Goal: Task Accomplishment & Management: Manage account settings

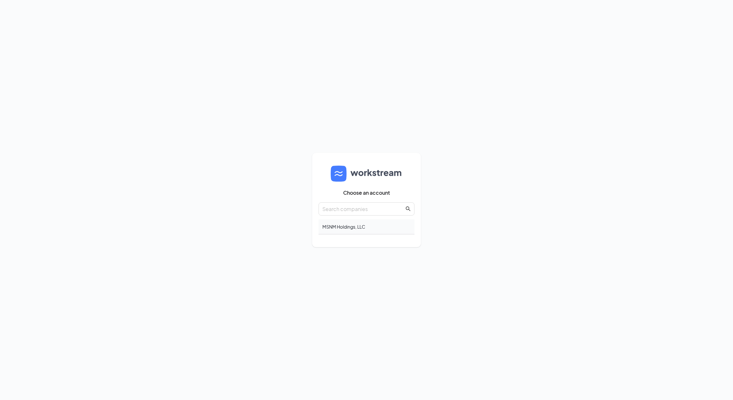
click at [357, 228] on div "MSNM Holdings, LLC" at bounding box center [367, 227] width 96 height 15
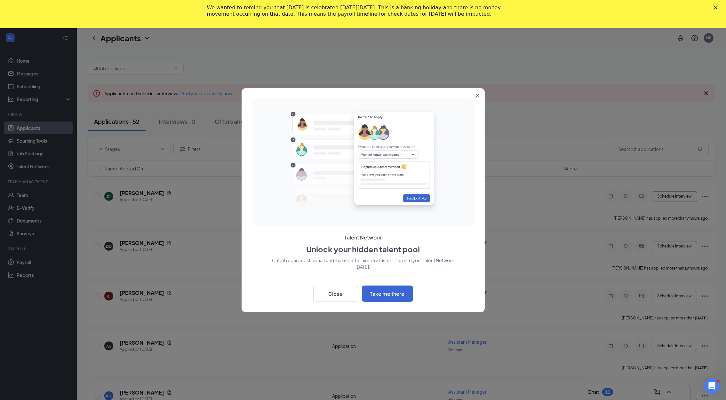
click at [476, 96] on icon "Close" at bounding box center [478, 95] width 4 height 4
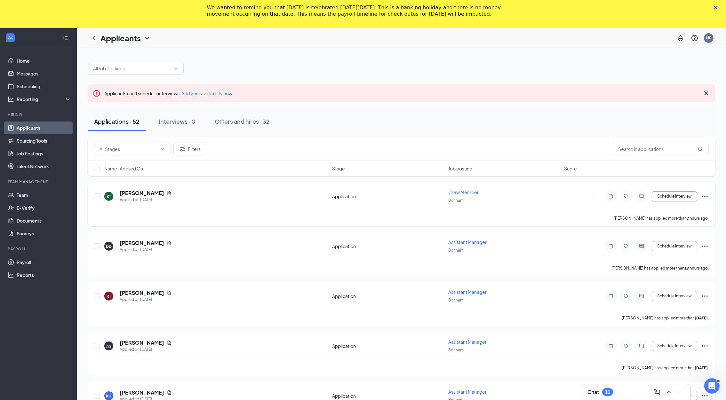
click at [704, 197] on icon "Ellipses" at bounding box center [705, 197] width 8 height 8
click at [479, 190] on div "Crew Member" at bounding box center [504, 192] width 112 height 6
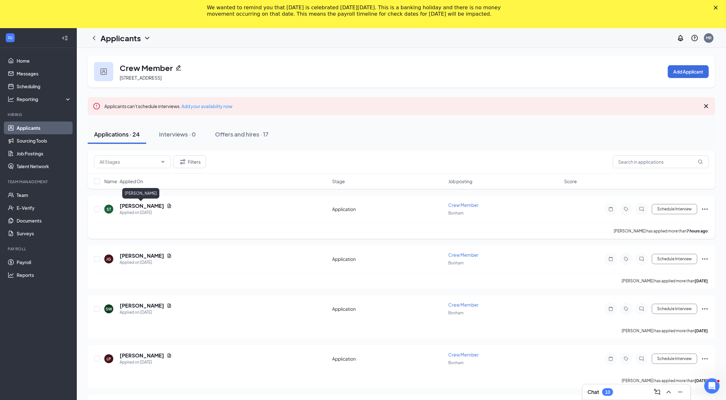
click at [135, 204] on h5 "[PERSON_NAME]" at bounding box center [142, 206] width 44 height 7
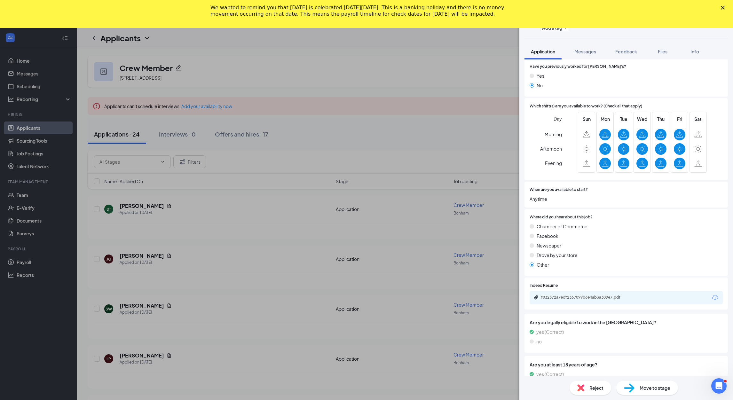
scroll to position [124, 0]
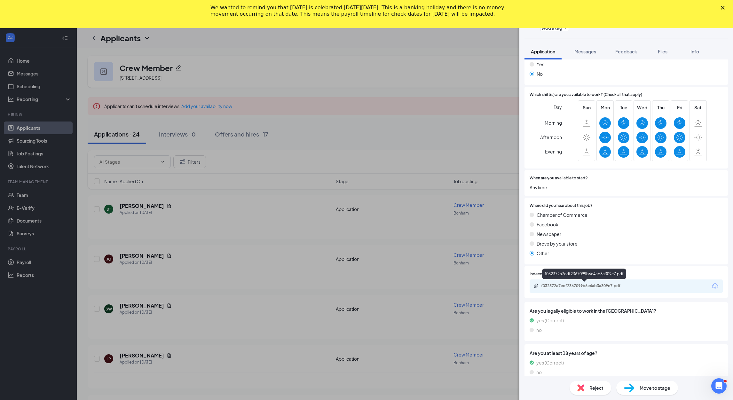
click at [600, 286] on div "f032372a7edf2367099b6e4ab3a309e7.pdf" at bounding box center [586, 286] width 90 height 5
click at [362, 75] on div "ST [PERSON_NAME] Crew Member at [GEOGRAPHIC_DATA] Add a tag Application Message…" at bounding box center [366, 200] width 733 height 400
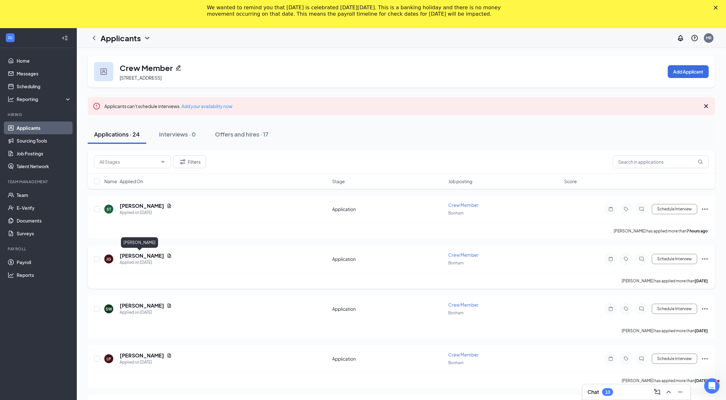
click at [135, 255] on h5 "[PERSON_NAME]" at bounding box center [142, 255] width 44 height 7
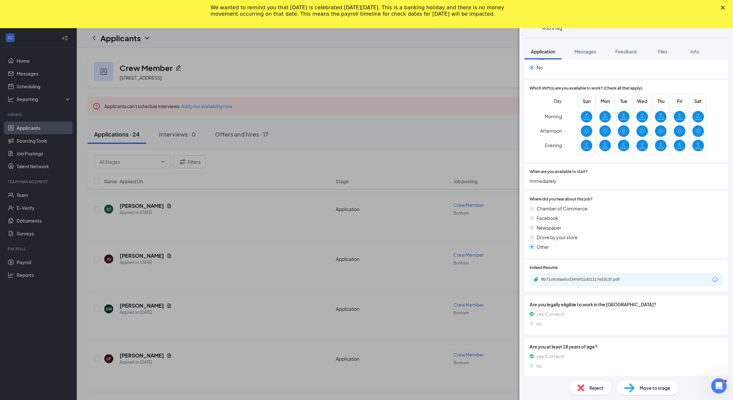
scroll to position [133, 0]
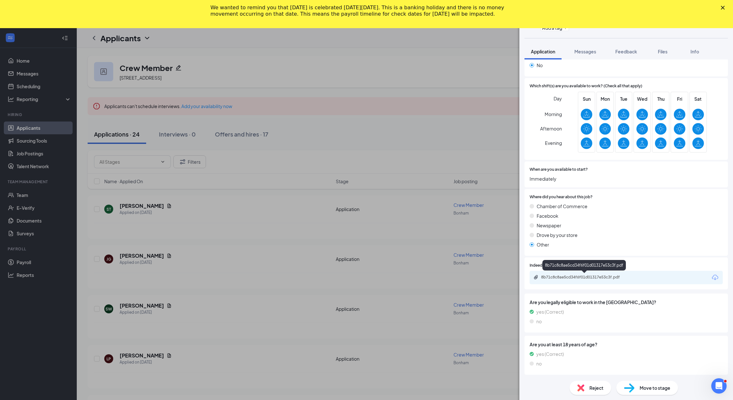
click at [563, 276] on div "8b71c8c8ae5cd34f6f01d01317e53c3f.pdf" at bounding box center [586, 277] width 90 height 5
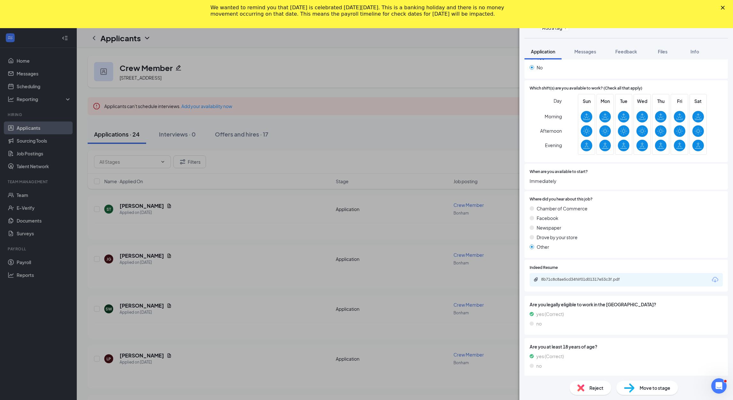
click at [128, 301] on div "[PERSON_NAME] [PERSON_NAME] Crew Member at [GEOGRAPHIC_DATA] Add a tag Applicat…" at bounding box center [366, 200] width 733 height 400
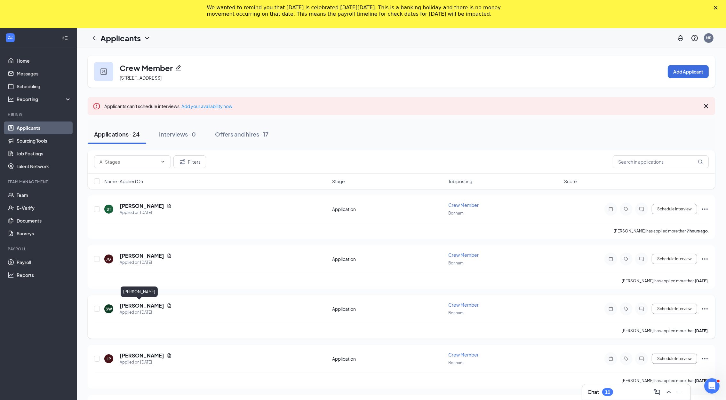
click at [134, 305] on h5 "[PERSON_NAME]" at bounding box center [142, 305] width 44 height 7
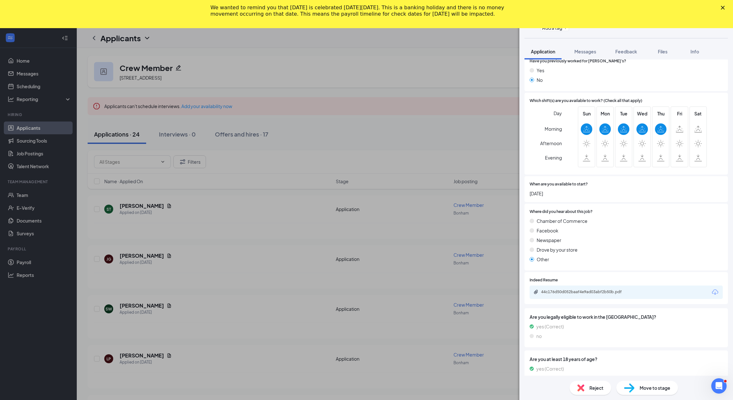
scroll to position [133, 0]
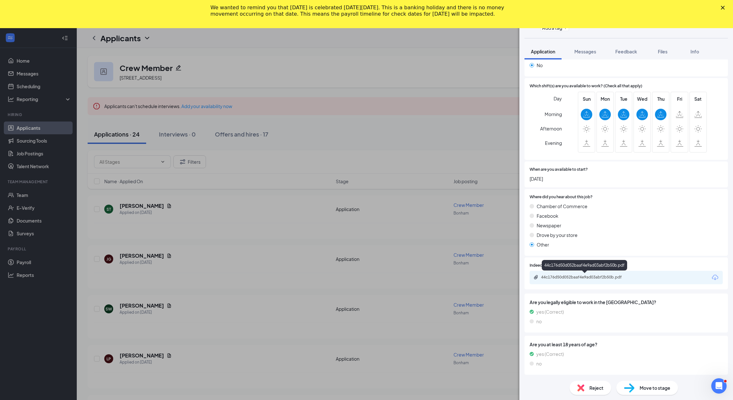
click at [623, 280] on div "44c176d50d052baaf4e9ad03abf2b50b.pdf" at bounding box center [586, 278] width 104 height 6
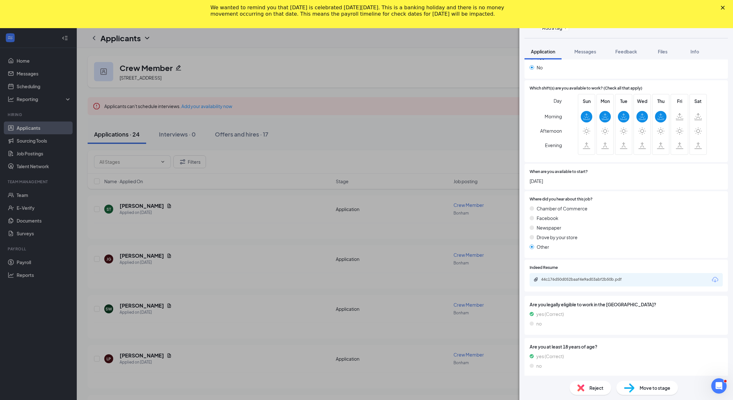
click at [136, 353] on div "SW [PERSON_NAME] Crew Member at Bonham Add a tag Application Messages Feedback …" at bounding box center [366, 200] width 733 height 400
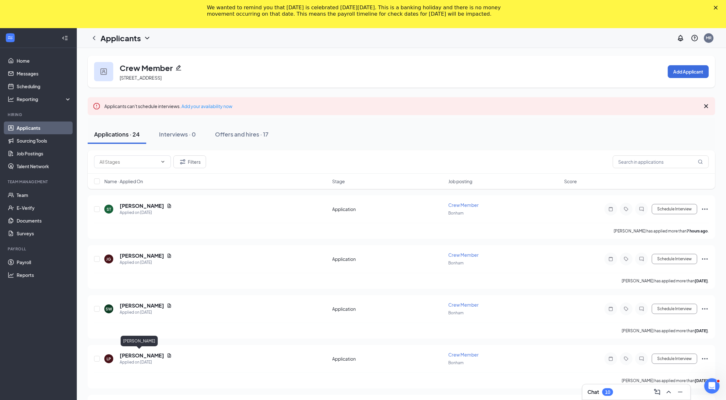
click at [136, 353] on h5 "[PERSON_NAME]" at bounding box center [142, 355] width 44 height 7
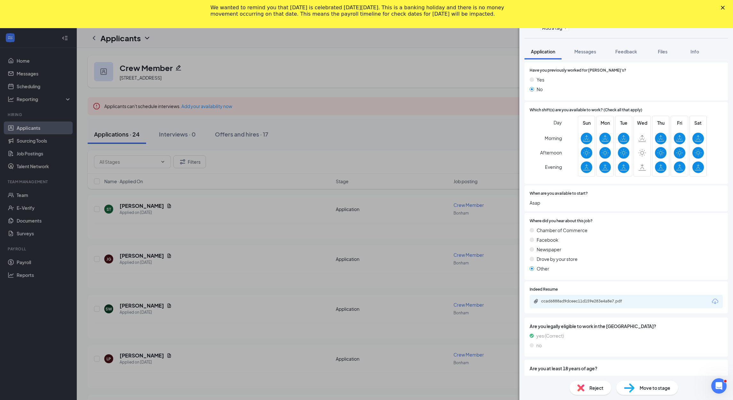
scroll to position [115, 0]
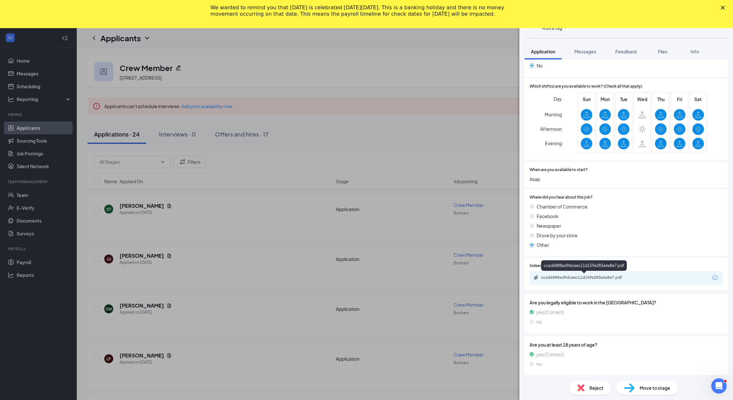
click at [568, 280] on div "ccad6888ad9dceec11d159e283e4a8e7.pdf" at bounding box center [586, 278] width 104 height 6
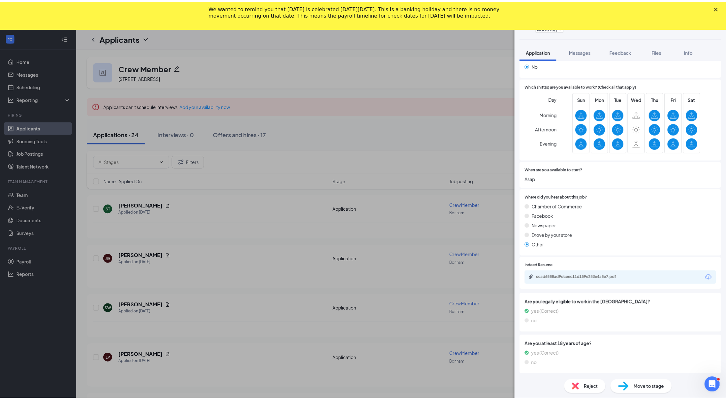
scroll to position [113, 0]
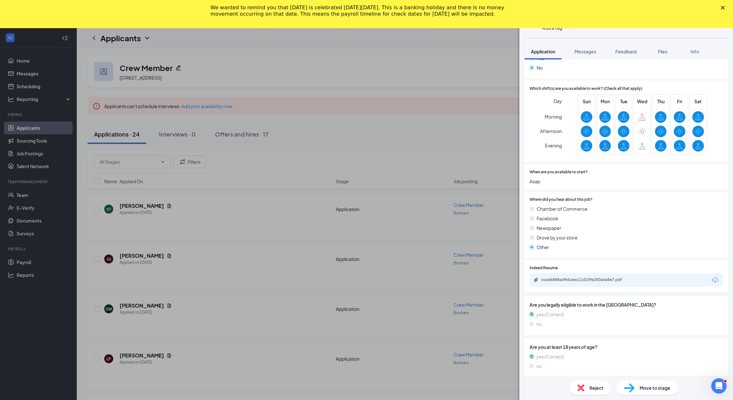
click at [452, 62] on div "LP [PERSON_NAME] Crew Member at Bonham Add a tag Application Messages Feedback …" at bounding box center [366, 200] width 733 height 400
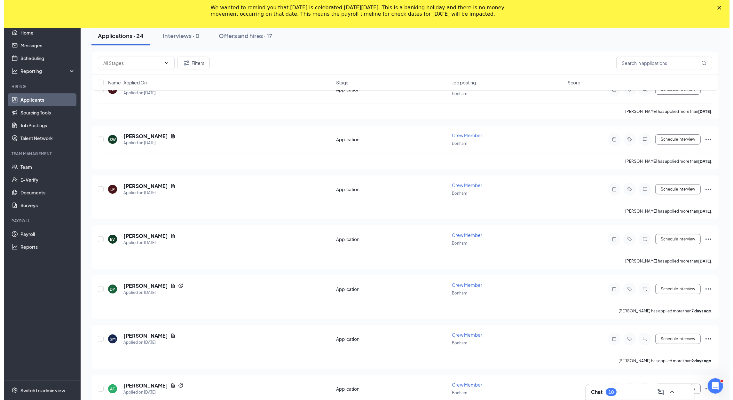
scroll to position [171, 0]
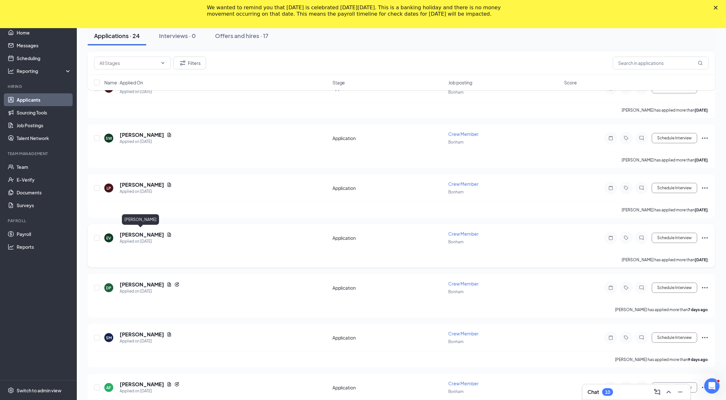
click at [144, 232] on h5 "[PERSON_NAME]" at bounding box center [142, 234] width 44 height 7
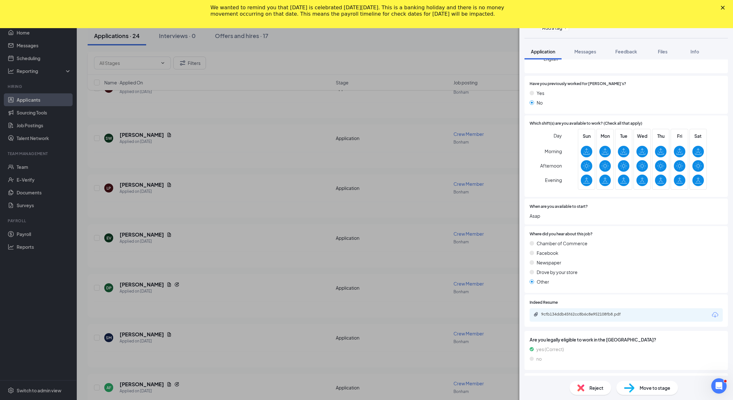
scroll to position [133, 0]
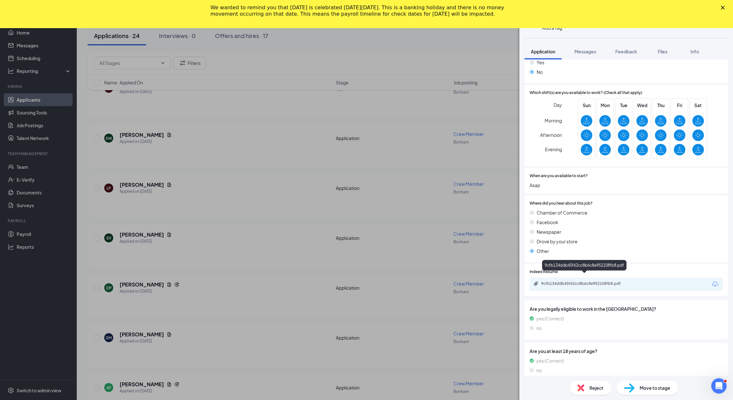
click at [575, 281] on div "9cfb134ddb45f62cc8b6c8e952108fb8.pdf" at bounding box center [586, 283] width 90 height 5
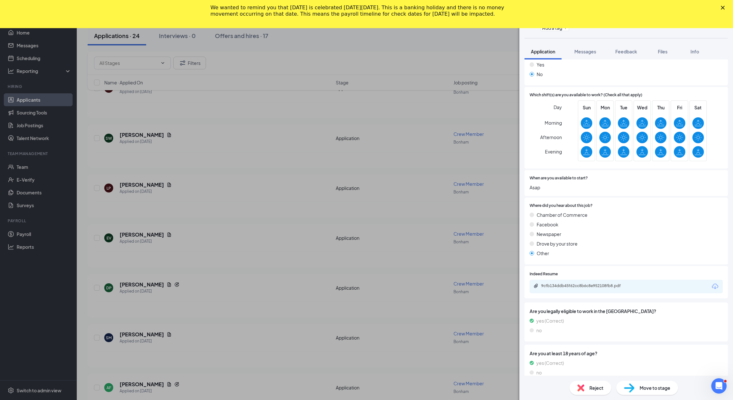
click at [130, 328] on div "EV [PERSON_NAME] Crew Member at [GEOGRAPHIC_DATA] Add a tag Application Message…" at bounding box center [366, 200] width 733 height 400
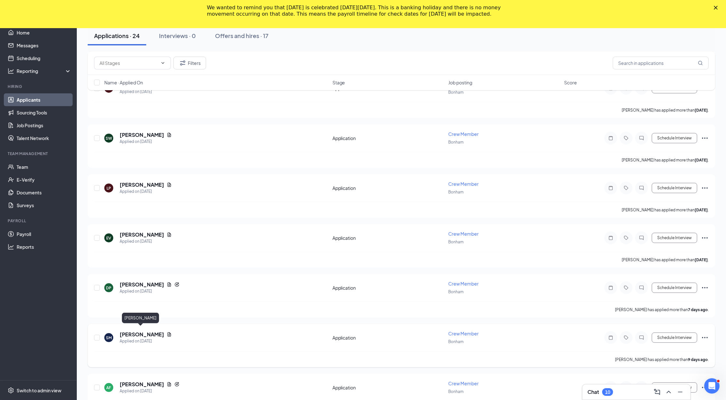
click at [136, 331] on h5 "[PERSON_NAME]" at bounding box center [142, 334] width 44 height 7
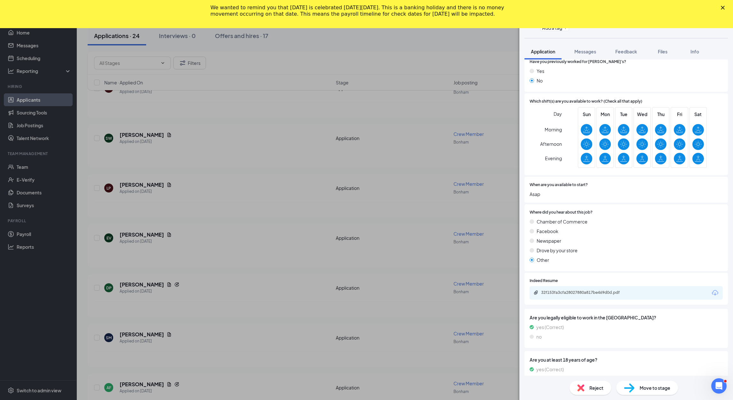
scroll to position [115, 0]
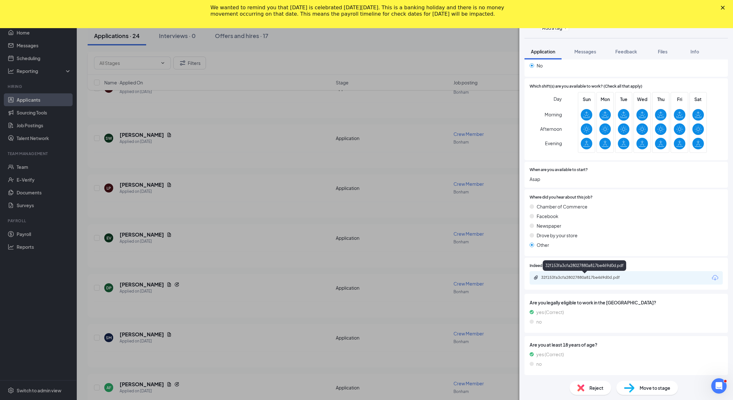
click at [614, 277] on div "32f153fa3cfa28027880a817be469d0d.pdf" at bounding box center [586, 277] width 90 height 5
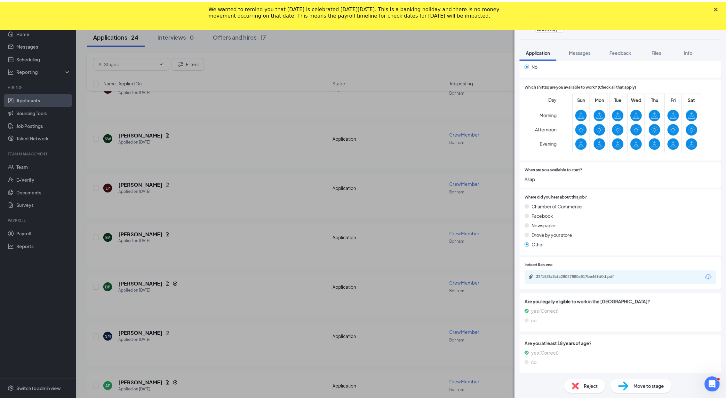
scroll to position [113, 0]
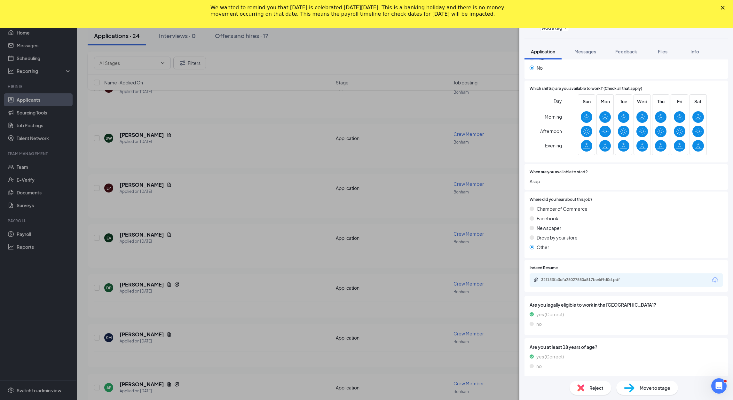
click at [134, 280] on div "SM [PERSON_NAME] Crew Member at Bonham Add a tag Application Messages Feedback …" at bounding box center [366, 200] width 733 height 400
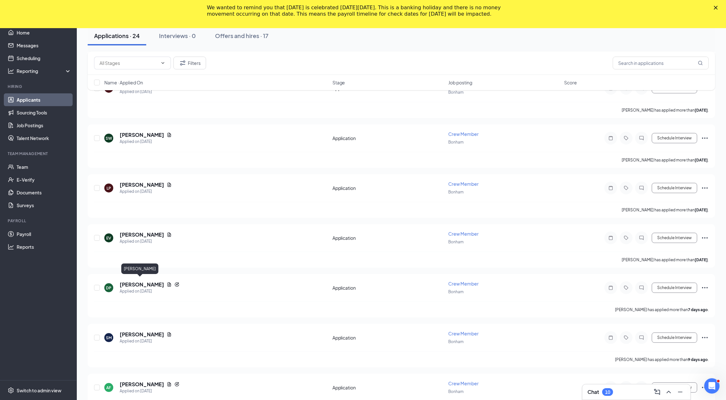
click at [134, 282] on h5 "[PERSON_NAME]" at bounding box center [142, 284] width 44 height 7
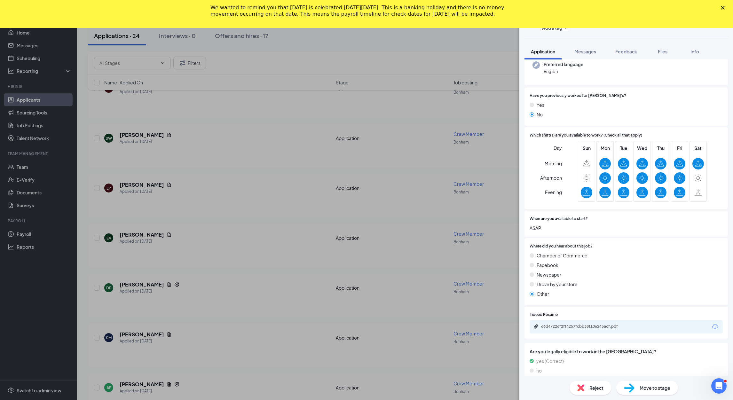
scroll to position [97, 0]
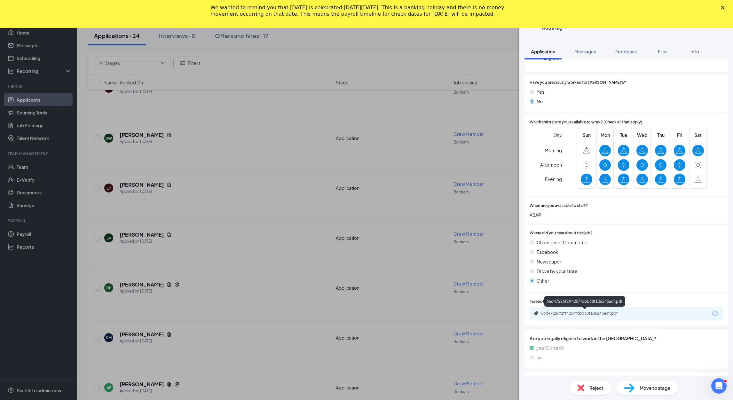
click at [611, 315] on div "66d47226f2ff4257fcbb38f106245acf.pdf" at bounding box center [586, 313] width 90 height 5
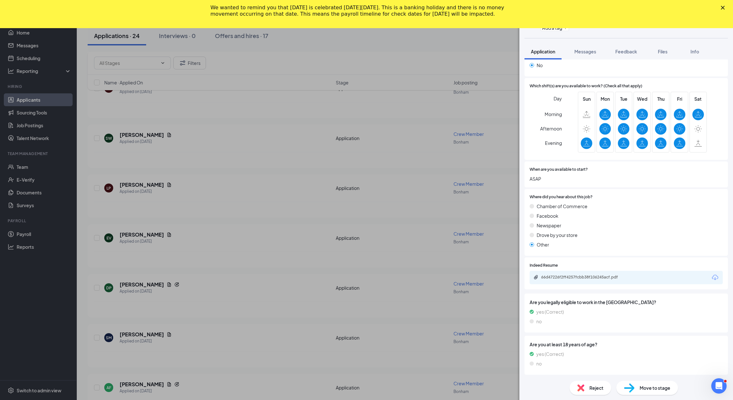
click at [276, 183] on div "DP Dalton Payne Crew Member at Bonham Add a tag Application Messages Feedback F…" at bounding box center [366, 200] width 733 height 400
click at [129, 378] on div "DP Dalton Payne Crew Member at Bonham Add a tag Application Messages Feedback F…" at bounding box center [366, 200] width 733 height 400
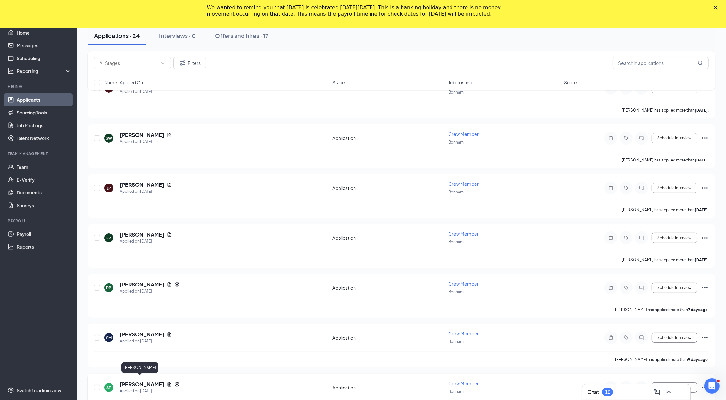
click at [136, 381] on h5 "[PERSON_NAME]" at bounding box center [142, 384] width 44 height 7
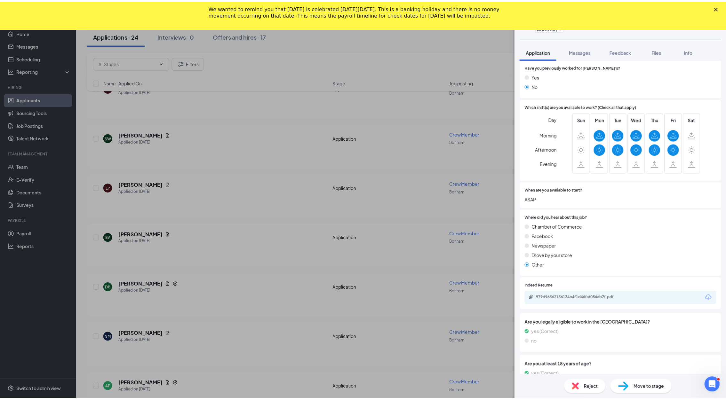
scroll to position [114, 0]
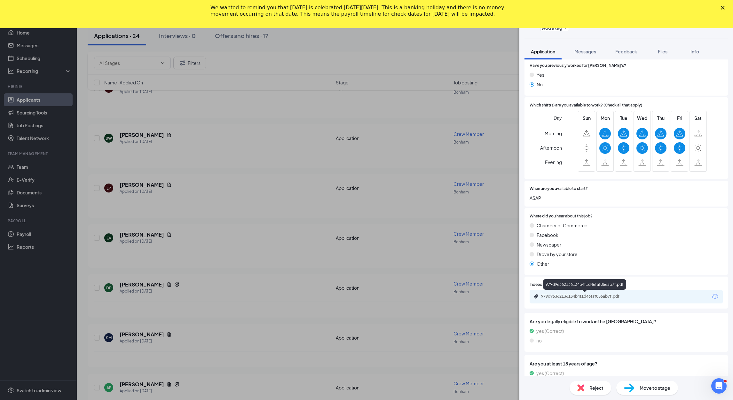
click at [594, 298] on div "979d96362136134b4f1d46faf056ab7f.pdf" at bounding box center [586, 296] width 90 height 5
click at [486, 43] on div "AF Andrew Fox Crew Member at Bonham Add a tag Application Messages Feedback Fil…" at bounding box center [366, 200] width 733 height 400
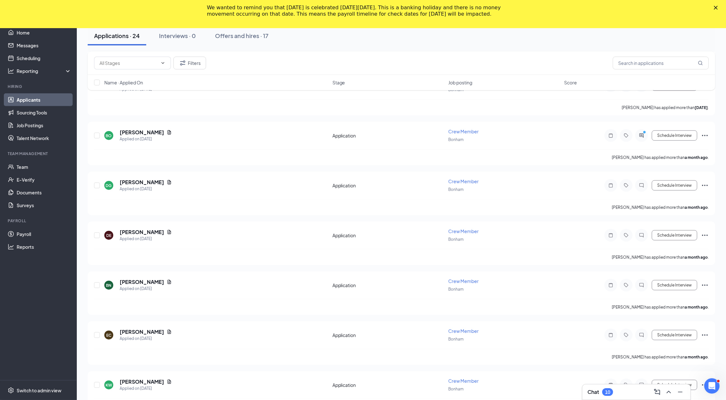
scroll to position [875, 0]
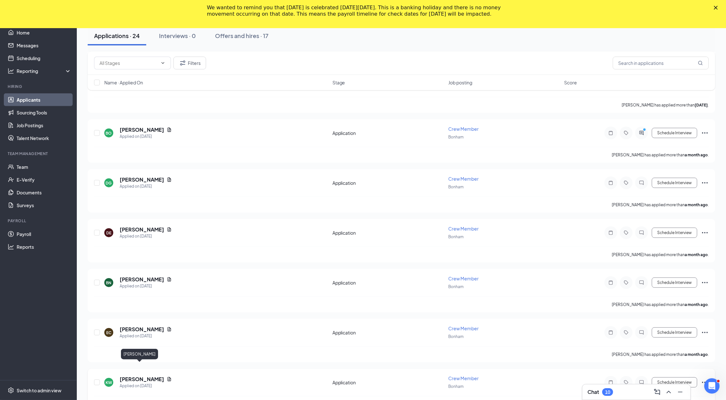
click at [138, 376] on h5 "Katie Wilson" at bounding box center [142, 379] width 44 height 7
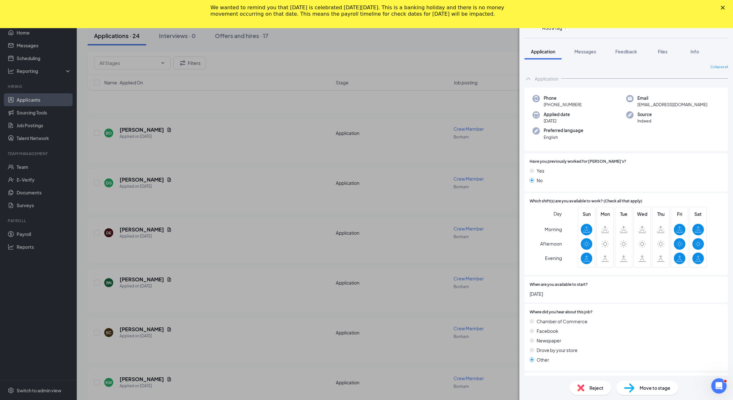
click at [307, 215] on div "KW Katie Wilson Crew Member at Bonham Add a tag Application Messages Feedback F…" at bounding box center [366, 200] width 733 height 400
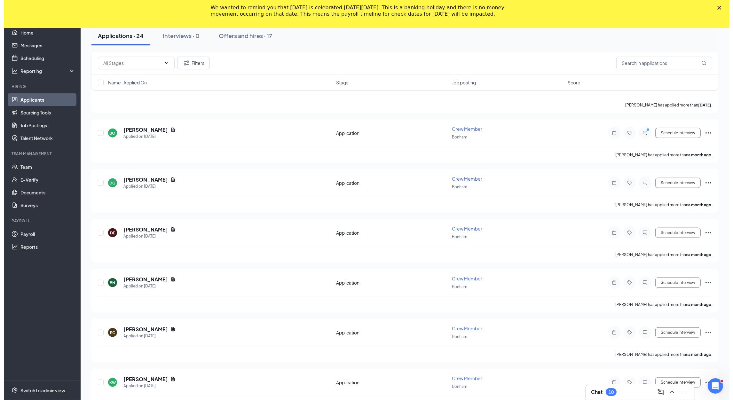
scroll to position [980, 0]
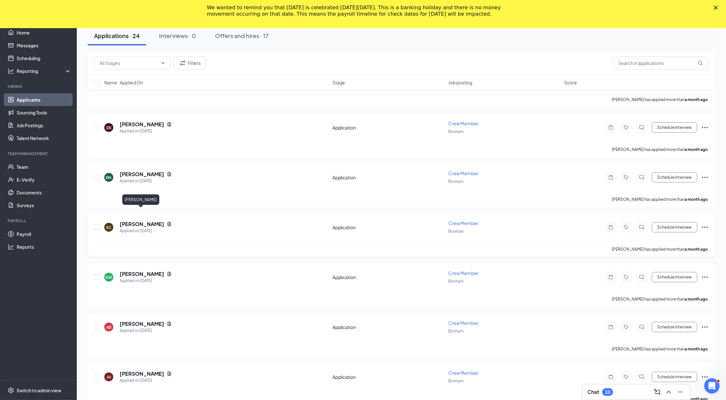
click at [141, 221] on h5 "Elizabeth Curtis" at bounding box center [142, 224] width 44 height 7
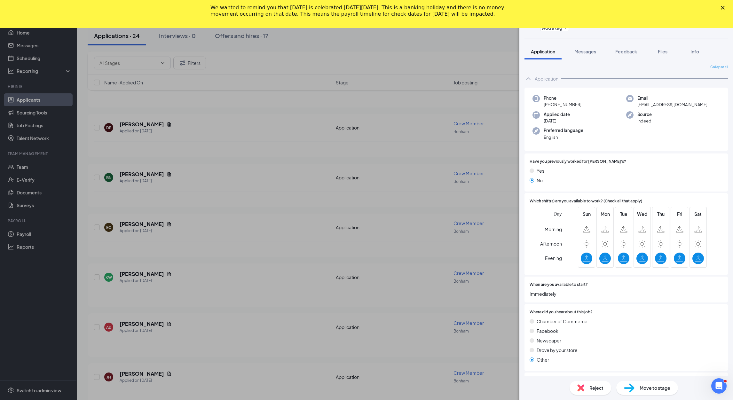
scroll to position [115, 0]
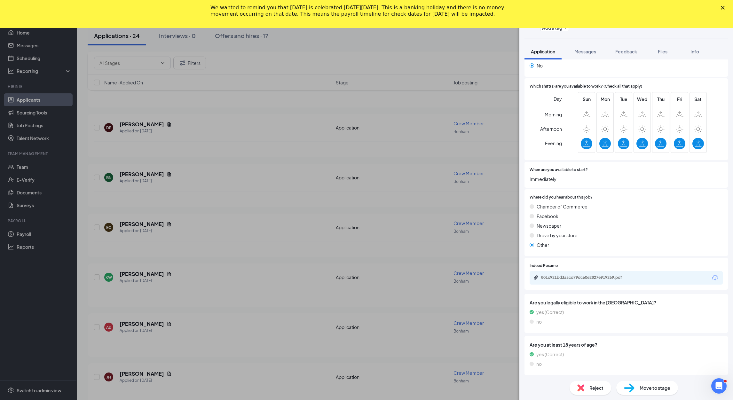
click at [239, 213] on div "EC Elizabeth Curtis Crew Member at Bonham Add a tag Application Messages Feedba…" at bounding box center [366, 200] width 733 height 400
